Goal: Information Seeking & Learning: Find specific fact

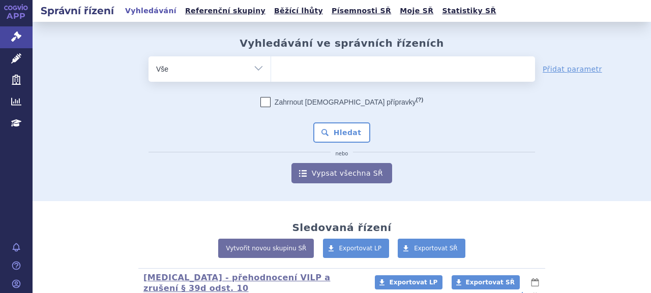
click at [357, 76] on ul at bounding box center [403, 66] width 264 height 21
click at [271, 76] on select at bounding box center [270, 68] width 1 height 25
click at [357, 69] on ul at bounding box center [403, 66] width 264 height 21
click at [271, 69] on select at bounding box center [270, 68] width 1 height 25
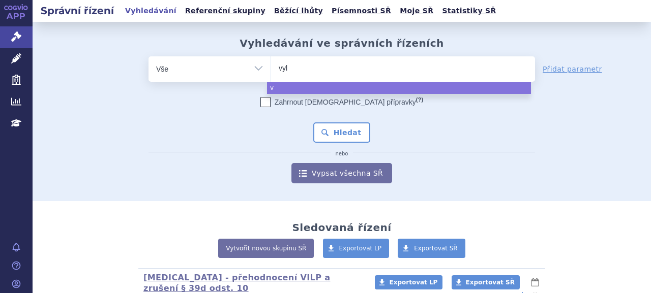
type input "vylo"
type input "vyloy"
select select "vyloy"
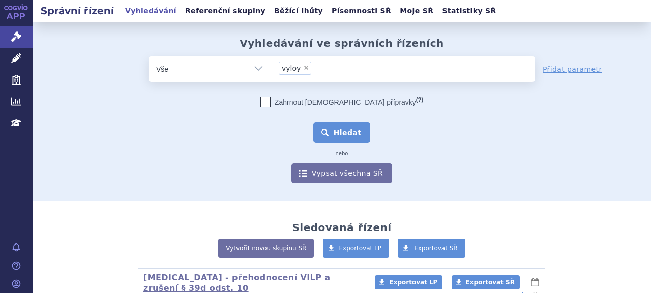
click at [348, 131] on button "Hledat" at bounding box center [341, 132] width 57 height 20
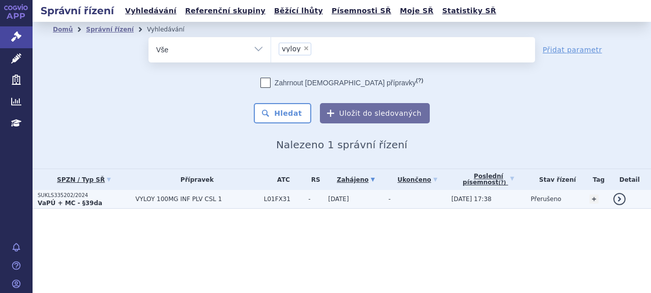
click at [66, 198] on p "SUKLS335202/2024" at bounding box center [84, 195] width 92 height 7
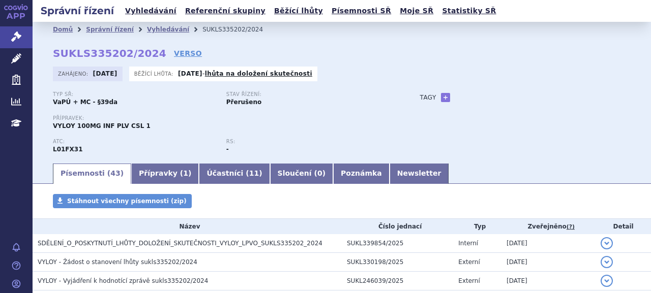
scroll to position [803, 0]
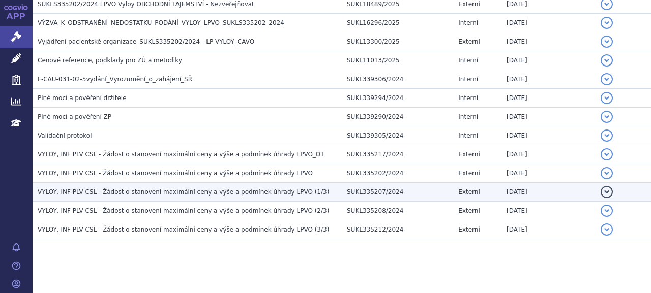
click at [119, 189] on span "VYLOY, INF PLV CSL - Žádost o stanovení maximální ceny a výše a podmínek úhrady…" at bounding box center [183, 192] width 291 height 7
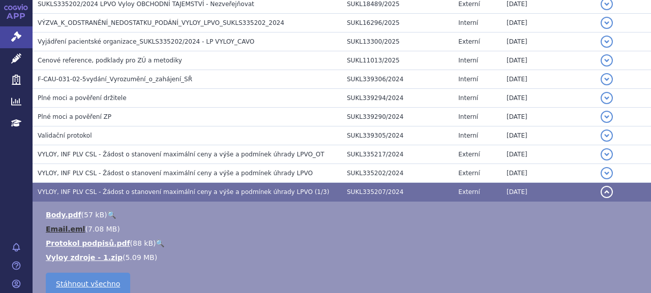
click at [62, 225] on link "Email.eml" at bounding box center [65, 229] width 39 height 8
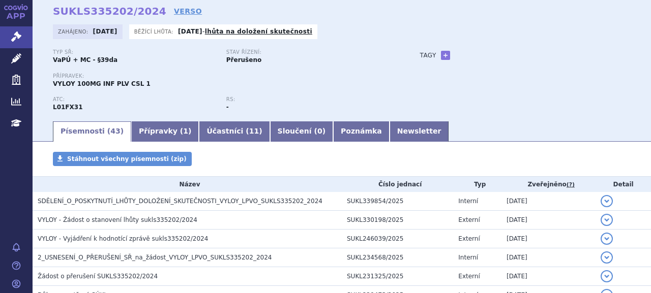
scroll to position [0, 0]
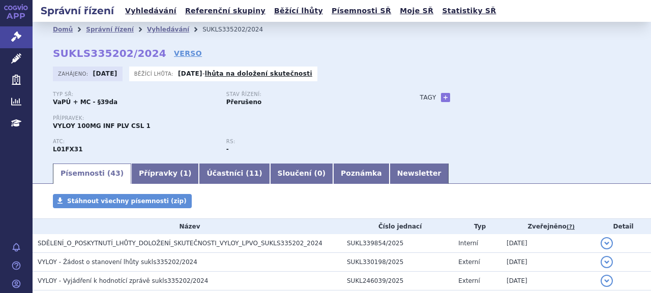
click at [153, 177] on link "Přípravky ( 1 )" at bounding box center [165, 174] width 68 height 20
